Goal: Task Accomplishment & Management: Use online tool/utility

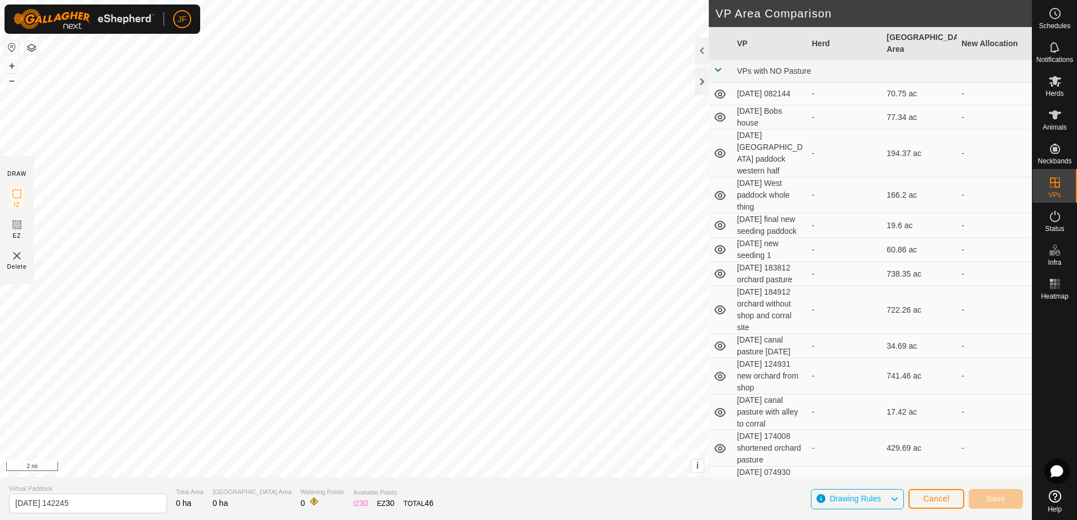
click at [11, 50] on button "button" at bounding box center [12, 48] width 14 height 14
click at [1059, 112] on icon at bounding box center [1054, 114] width 12 height 9
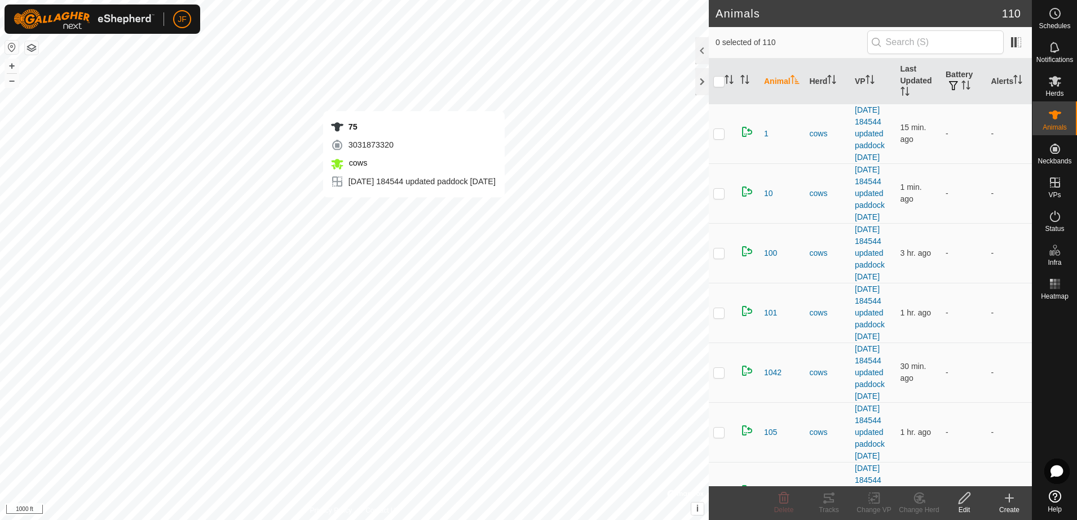
checkbox input "true"
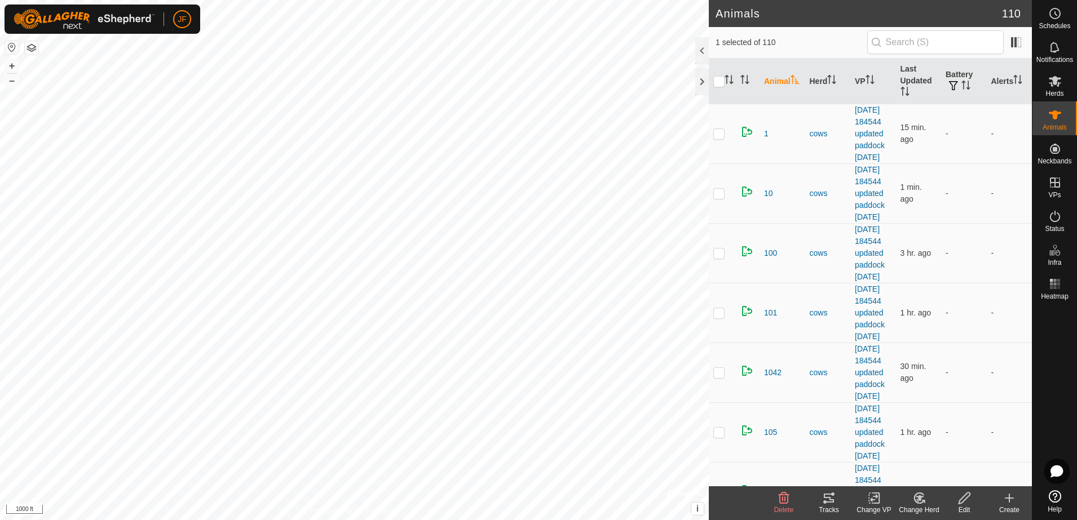
click at [827, 499] on icon at bounding box center [829, 498] width 14 height 14
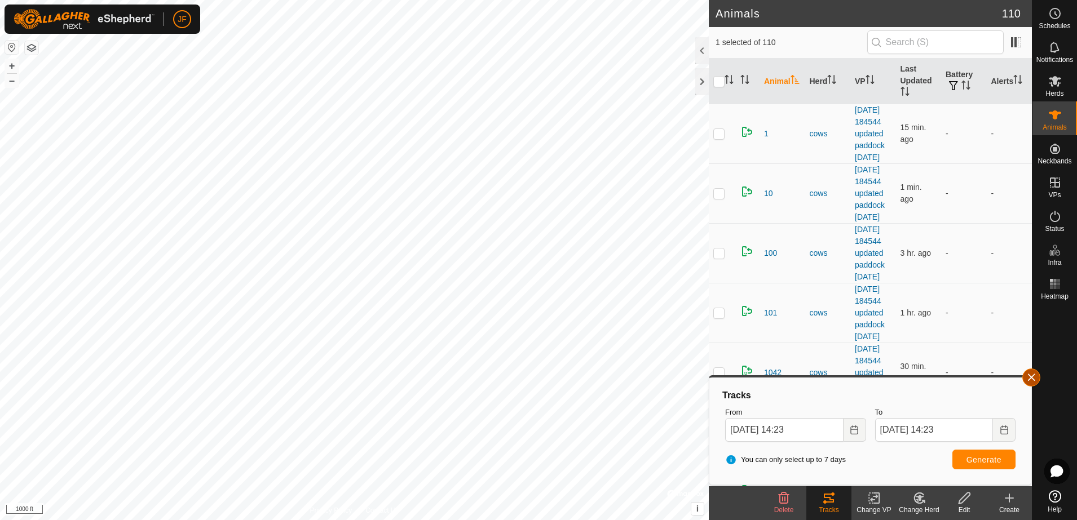
click at [1035, 375] on button "button" at bounding box center [1031, 378] width 18 height 18
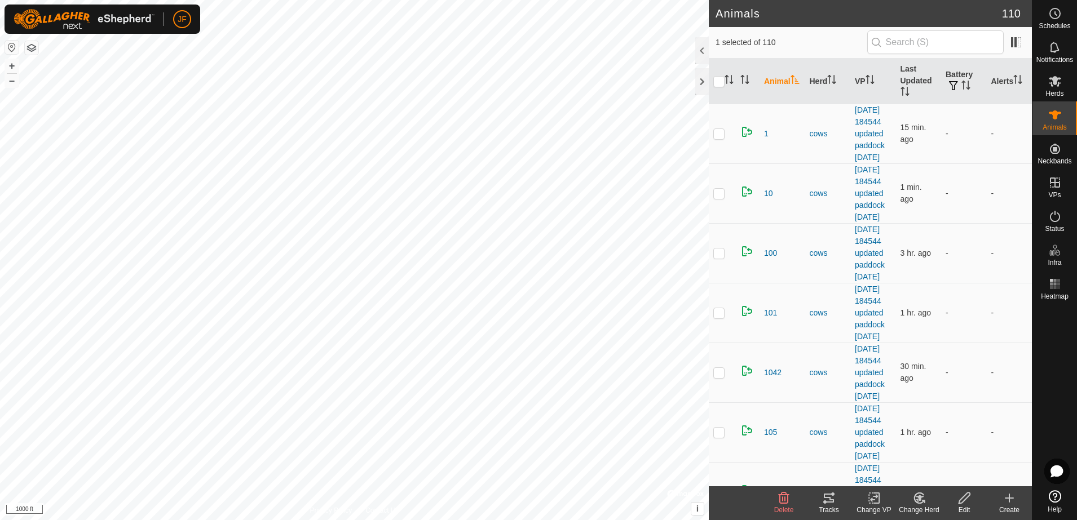
click at [836, 504] on tracks-svg-icon at bounding box center [828, 498] width 45 height 14
